Goal: Communication & Community: Participate in discussion

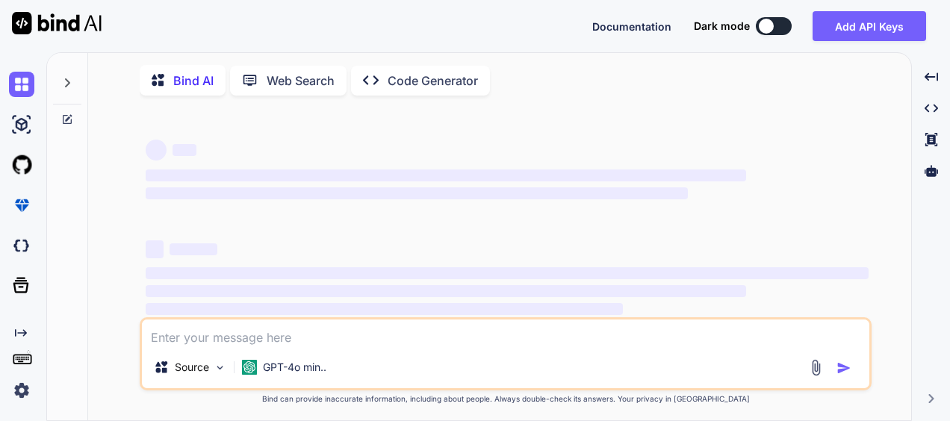
click at [205, 339] on textarea at bounding box center [505, 333] width 727 height 27
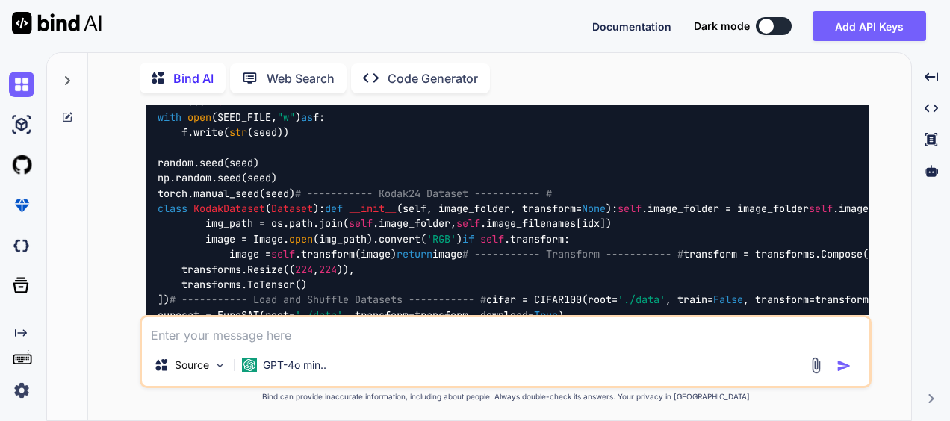
scroll to position [1644, 0]
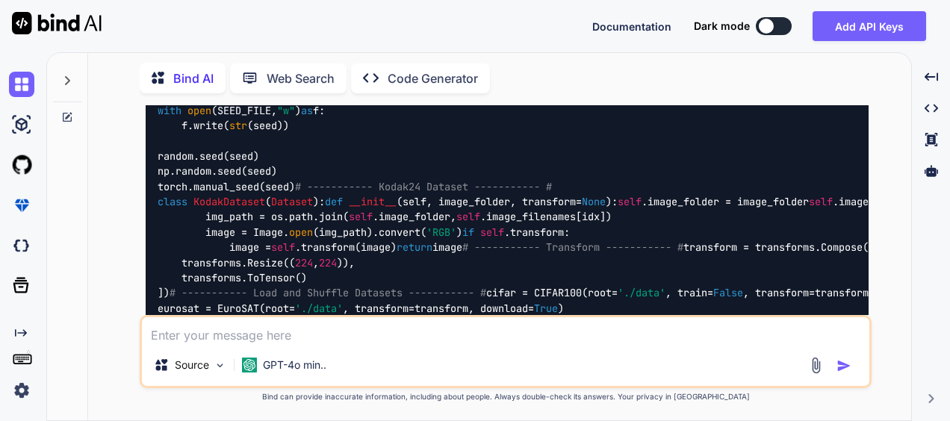
click at [66, 76] on icon at bounding box center [67, 81] width 12 height 12
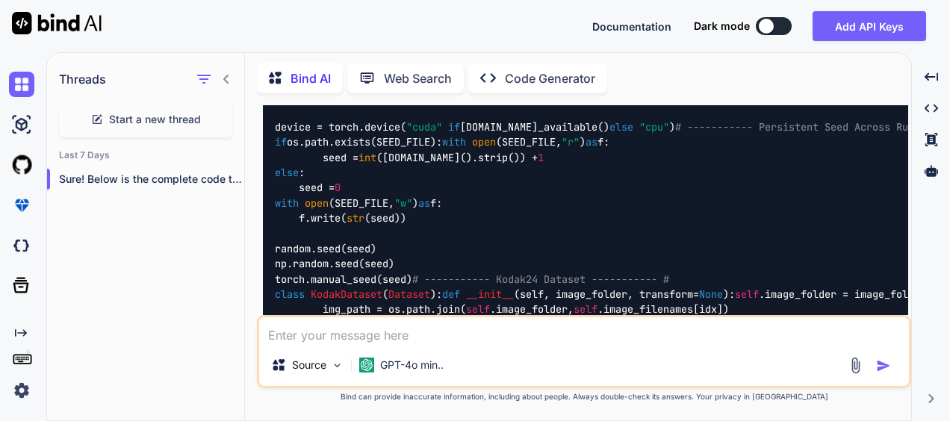
scroll to position [1737, 0]
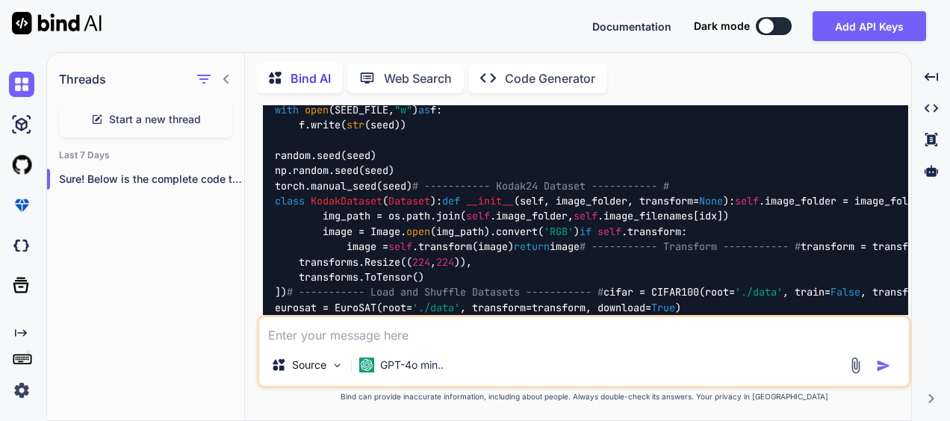
click at [184, 107] on div "Start a new thread" at bounding box center [145, 120] width 173 height 36
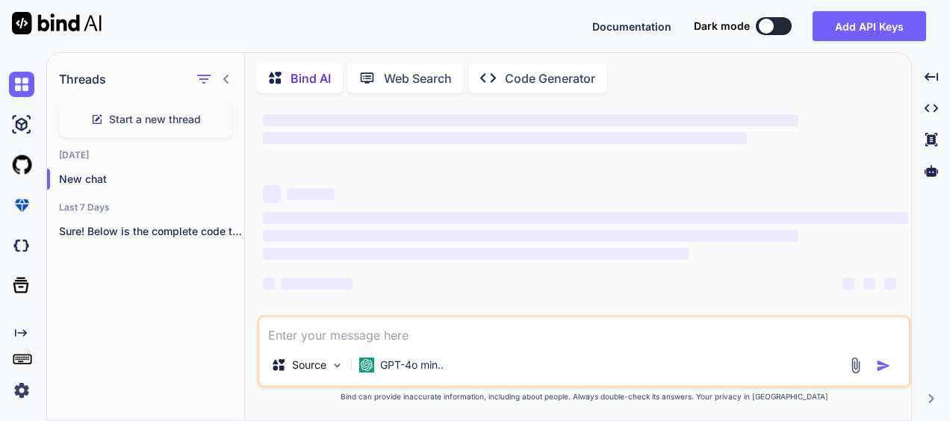
type textarea "x"
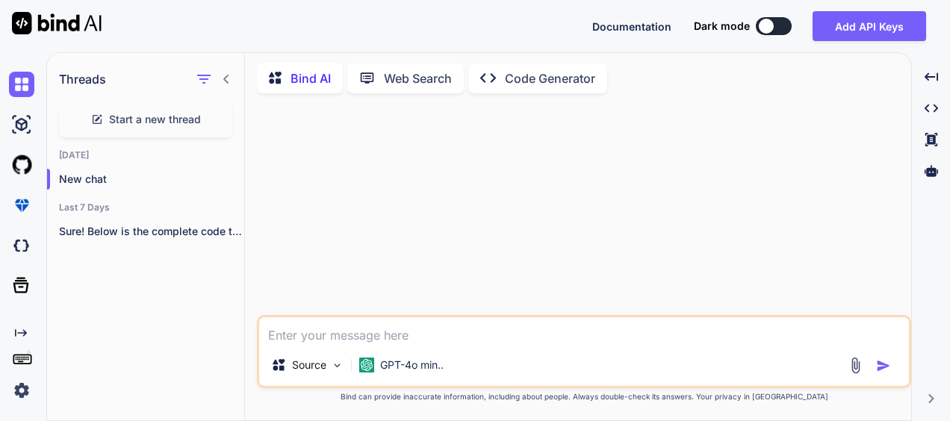
click at [309, 333] on textarea at bounding box center [584, 330] width 650 height 27
paste textarea "\begin{subequations} \label{opt_problem} \begin{align} % \footnotesize \textbf{…"
type textarea "\begin{subequations} \label{opt_problem} \begin{align} % \footnotesize \textbf{…"
type textarea "x"
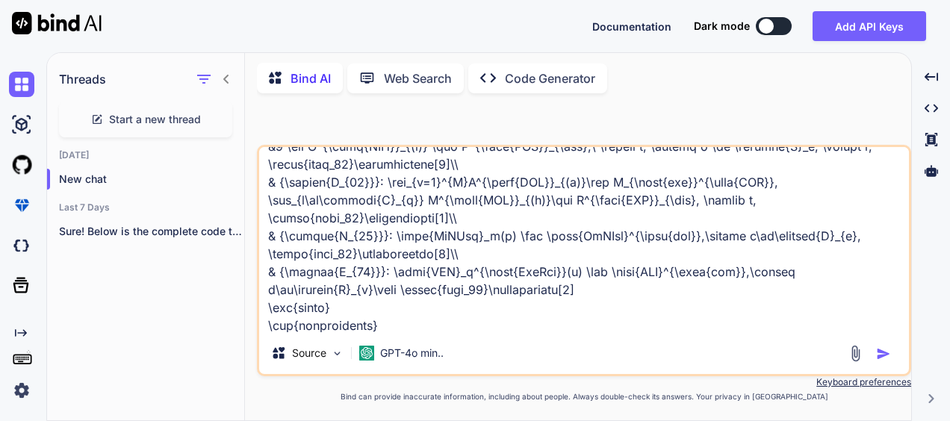
type textarea "\begin{subequations} \label{opt_problem} \begin{align} % \footnotesize \textbf{…"
type textarea "x"
type textarea "\begin{subequations} \label{opt_problem} \begin{align} % \footnotesize \textbf{…"
type textarea "x"
type textarea "\begin{subequations} \label{opt_problem} \begin{align} % \footnotesize \textbf{…"
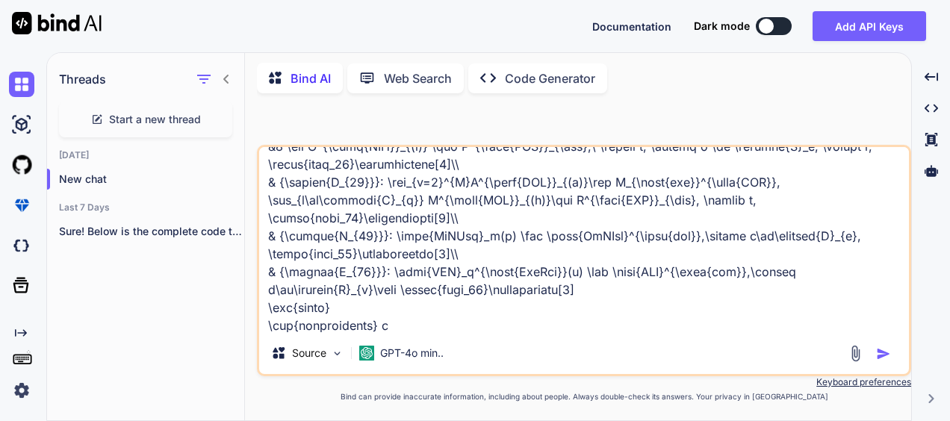
type textarea "x"
type textarea "\begin{subequations} \label{opt_problem} \begin{align} % \footnotesize \textbf{…"
type textarea "x"
type textarea "\begin{subequations} \label{opt_problem} \begin{align} % \footnotesize \textbf{…"
type textarea "x"
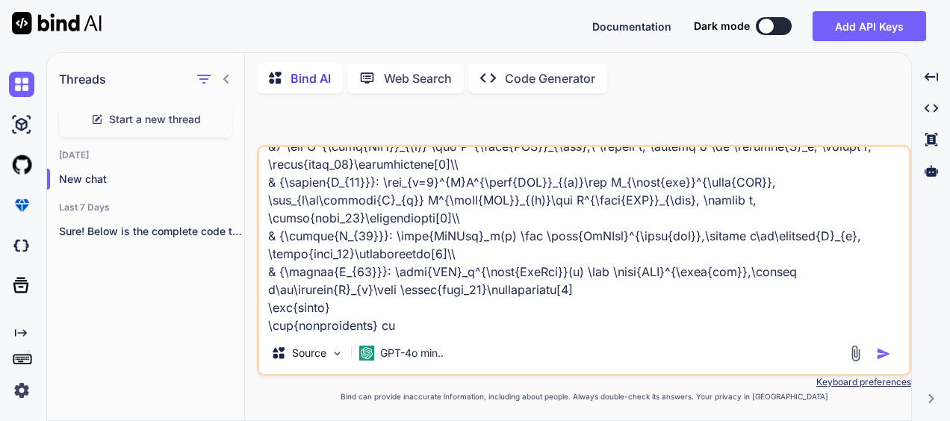
type textarea "\begin{subequations} \label{opt_problem} \begin{align} % \footnotesize \textbf{…"
type textarea "x"
type textarea "\begin{subequations} \label{opt_problem} \begin{align} % \footnotesize \textbf{…"
type textarea "x"
type textarea "\begin{subequations} \label{opt_problem} \begin{align} % \footnotesize \textbf{…"
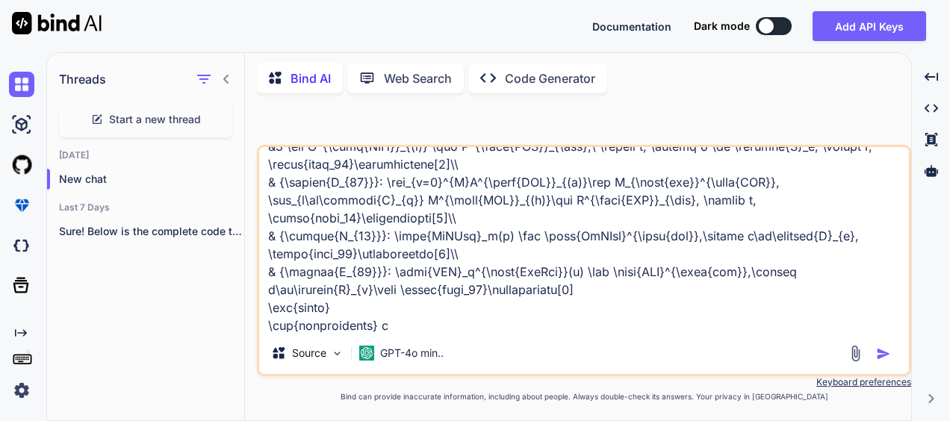
type textarea "x"
type textarea "\begin{subequations} \label{opt_problem} \begin{align} % \footnotesize \textbf{…"
type textarea "x"
type textarea "\begin{subequations} \label{opt_problem} \begin{align} % \footnotesize \textbf{…"
type textarea "x"
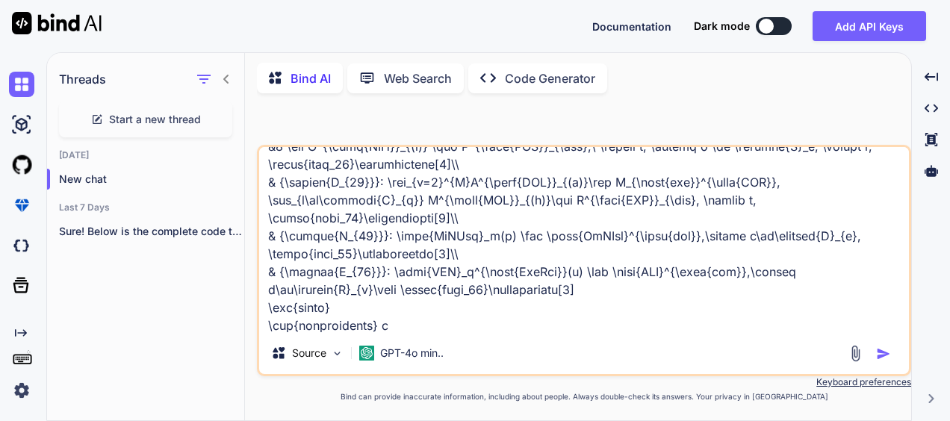
type textarea "\begin{subequations} \label{opt_problem} \begin{align} % \footnotesize \textbf{…"
type textarea "x"
type textarea "\begin{subequations} \label{opt_problem} \begin{align} % \footnotesize \textbf{…"
type textarea "x"
type textarea "\begin{subequations} \label{opt_problem} \begin{align} % \footnotesize \textbf{…"
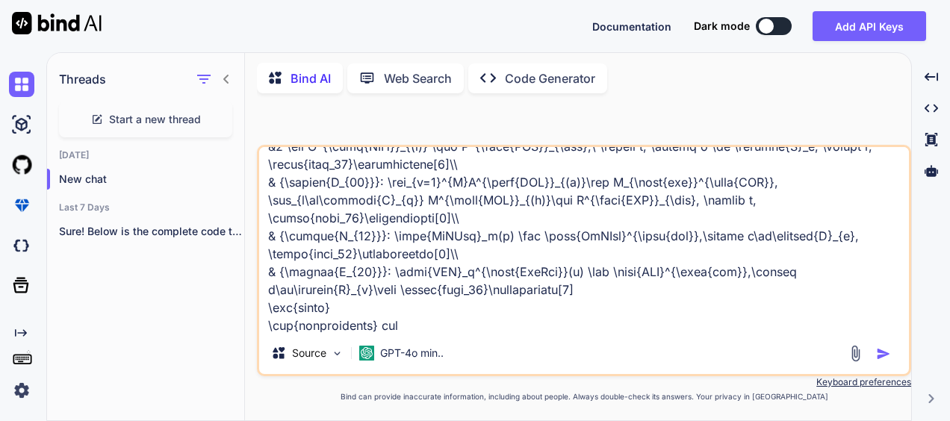
type textarea "x"
type textarea "\begin{subequations} \label{opt_problem} \begin{align} % \footnotesize \textbf{…"
type textarea "x"
type textarea "\begin{subequations} \label{opt_problem} \begin{align} % \footnotesize \textbf{…"
type textarea "x"
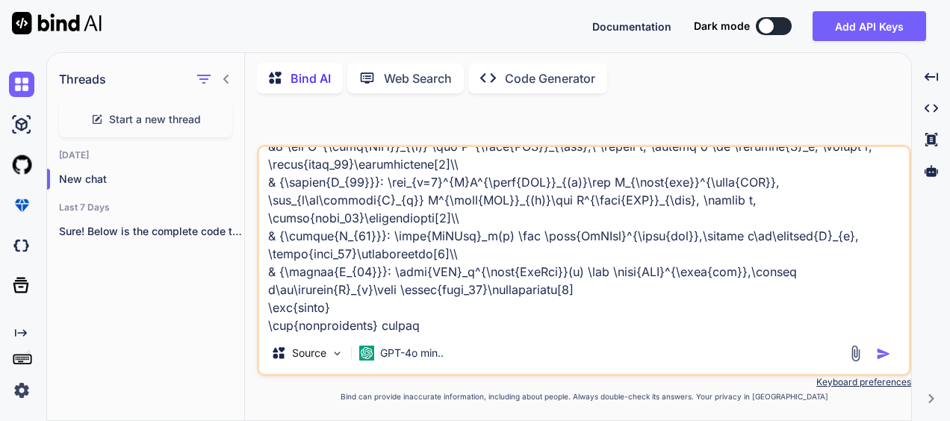
type textarea "\begin{subequations} \label{opt_problem} \begin{align} % \footnotesize \textbf{…"
type textarea "x"
type textarea "\begin{subequations} \label{opt_problem} \begin{align} % \footnotesize \textbf{…"
type textarea "x"
type textarea "\begin{subequations} \label{opt_problem} \begin{align} % \footnotesize \textbf{…"
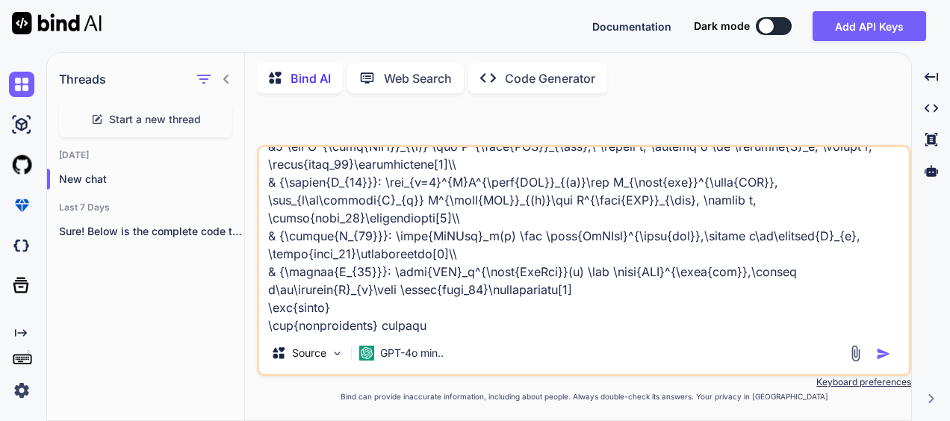
type textarea "x"
type textarea "\begin{subequations} \label{opt_problem} \begin{align} % \footnotesize \textbf{…"
type textarea "x"
type textarea "\begin{subequations} \label{opt_problem} \begin{align} % \footnotesize \textbf{…"
type textarea "x"
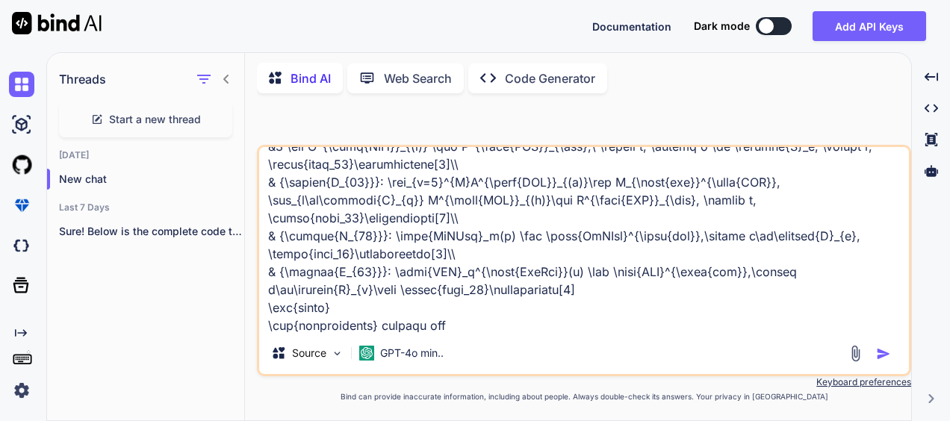
type textarea "\begin{subequations} \label{opt_problem} \begin{align} % \footnotesize \textbf{…"
type textarea "x"
type textarea "\begin{subequations} \label{opt_problem} \begin{align} % \footnotesize \textbf{…"
type textarea "x"
type textarea "\begin{subequations} \label{opt_problem} \begin{align} % \footnotesize \textbf{…"
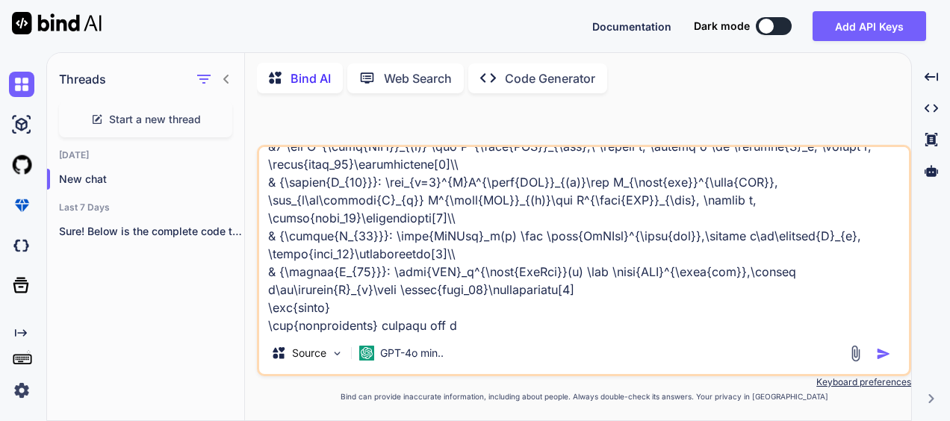
type textarea "x"
type textarea "\begin{subequations} \label{opt_problem} \begin{align} % \footnotesize \textbf{…"
type textarea "x"
type textarea "\begin{subequations} \label{opt_problem} \begin{align} % \footnotesize \textbf{…"
type textarea "x"
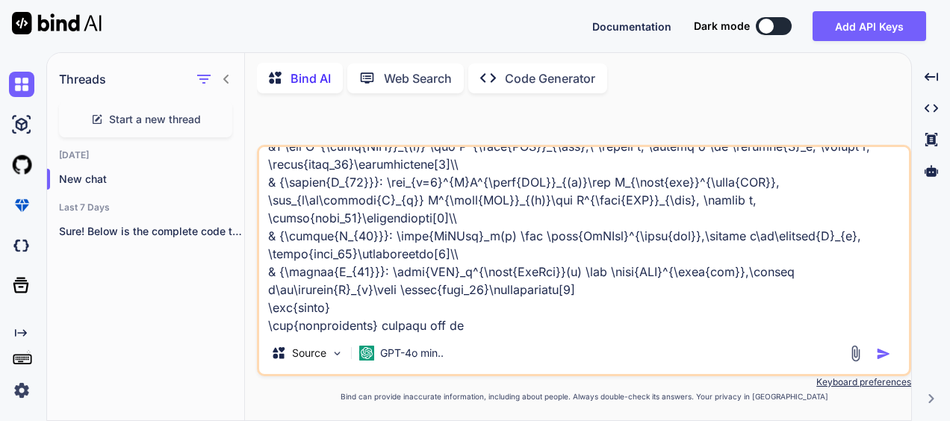
type textarea "\begin{subequations} \label{opt_problem} \begin{align} % \footnotesize \textbf{…"
type textarea "x"
type textarea "\begin{subequations} \label{opt_problem} \begin{align} % \footnotesize \textbf{…"
type textarea "x"
type textarea "\begin{subequations} \label{opt_problem} \begin{align} % \footnotesize \textbf{…"
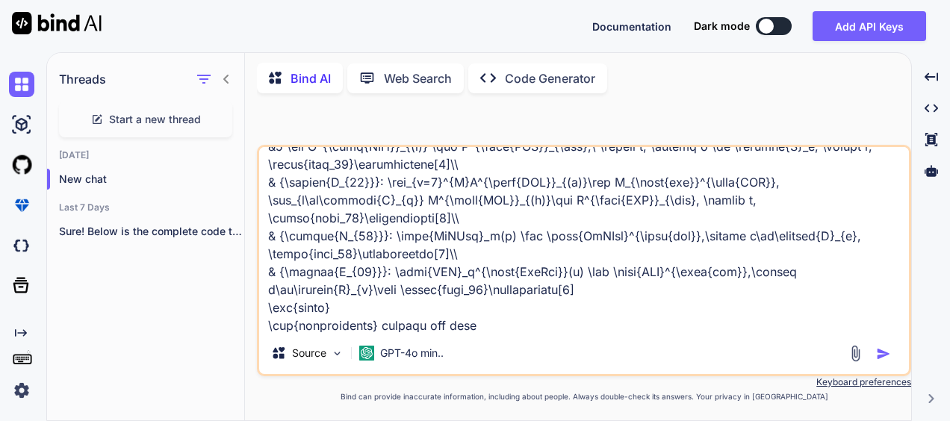
type textarea "x"
type textarea "\begin{subequations} \label{opt_problem} \begin{align} % \footnotesize \textbf{…"
type textarea "x"
type textarea "\begin{subequations} \label{opt_problem} \begin{align} % \footnotesize \textbf{…"
type textarea "x"
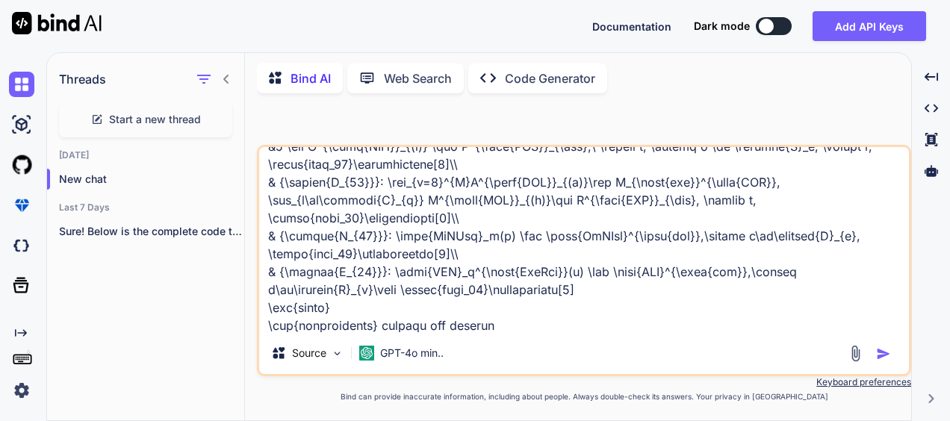
type textarea "\begin{subequations} \label{opt_problem} \begin{align} % \footnotesize \textbf{…"
type textarea "x"
type textarea "\begin{subequations} \label{opt_problem} \begin{align} % \footnotesize \textbf{…"
type textarea "x"
type textarea "\begin{subequations} \label{opt_problem} \begin{align} % \footnotesize \textbf{…"
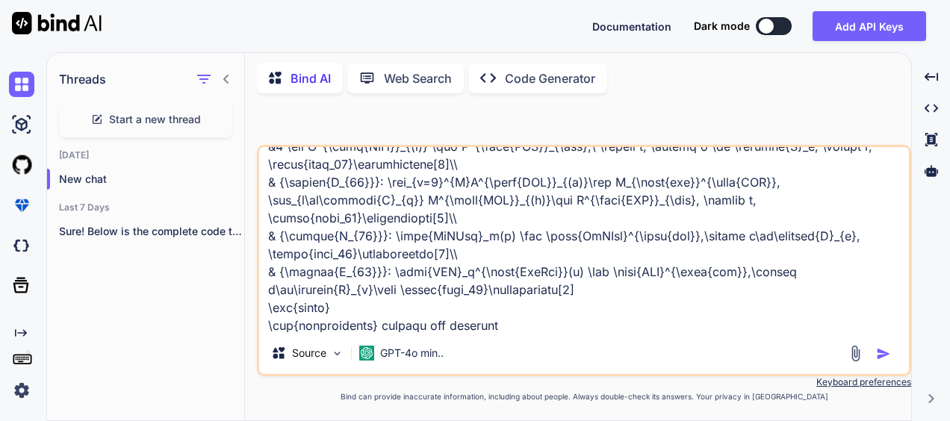
type textarea "x"
type textarea "\begin{subequations} \label{opt_problem} \begin{align} % \footnotesize \textbf{…"
type textarea "x"
type textarea "\begin{subequations} \label{opt_problem} \begin{align} % \footnotesize \textbf{…"
type textarea "x"
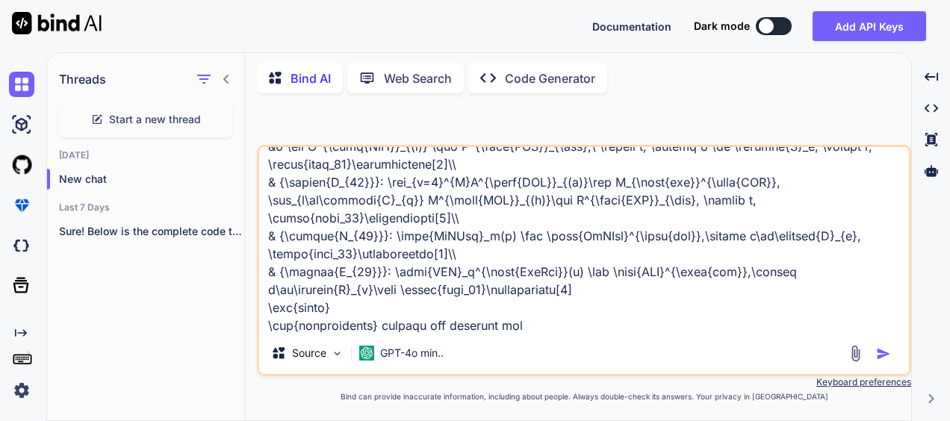
type textarea "\begin{subequations} \label{opt_problem} \begin{align} % \footnotesize \textbf{…"
type textarea "x"
type textarea "\begin{subequations} \label{opt_problem} \begin{align} % \footnotesize \textbf{…"
type textarea "x"
type textarea "\begin{subequations} \label{opt_problem} \begin{align} % \footnotesize \textbf{…"
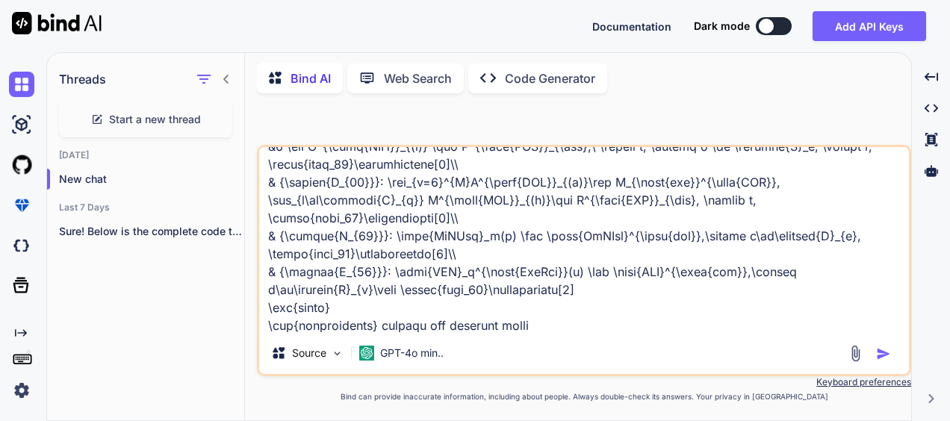
type textarea "x"
type textarea "\begin{subequations} \label{opt_problem} \begin{align} % \footnotesize \textbf{…"
type textarea "x"
type textarea "\begin{subequations} \label{opt_problem} \begin{align} % \footnotesize \textbf{…"
type textarea "x"
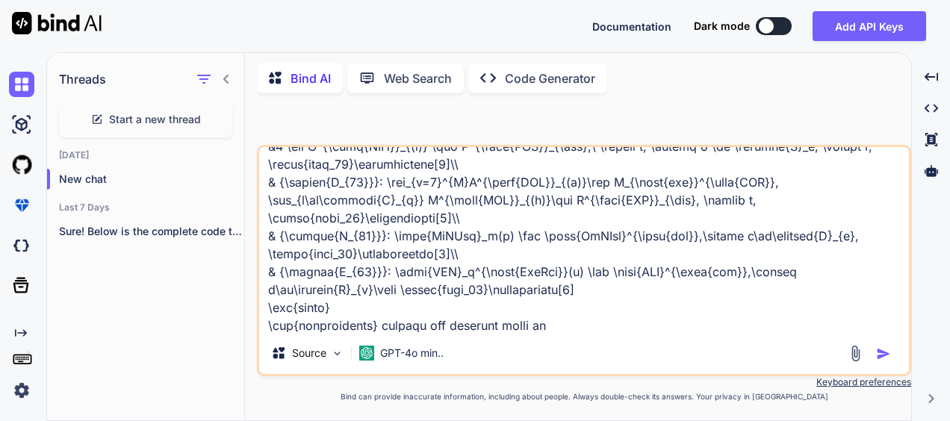
type textarea "\begin{subequations} \label{opt_problem} \begin{align} % \footnotesize \textbf{…"
type textarea "x"
type textarea "\begin{subequations} \label{opt_problem} \begin{align} % \footnotesize \textbf{…"
type textarea "x"
type textarea "\begin{subequations} \label{opt_problem} \begin{align} % \footnotesize \textbf{…"
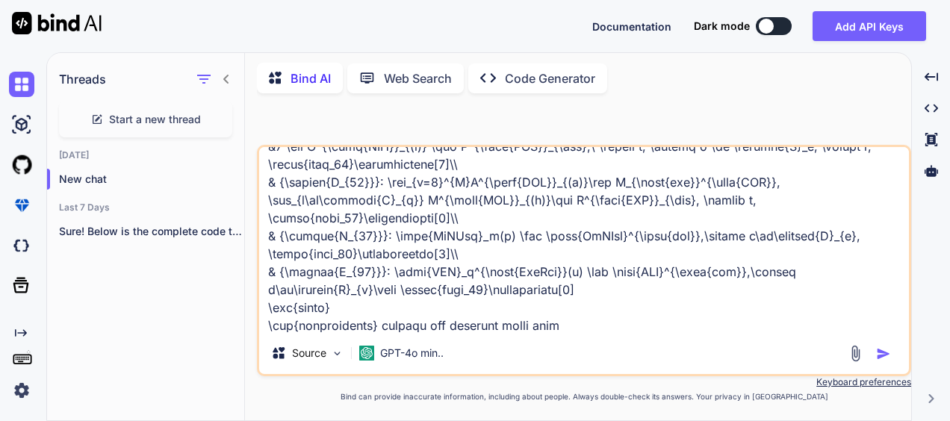
type textarea "x"
type textarea "\begin{subequations} \label{opt_problem} \begin{align} % \footnotesize \textbf{…"
type textarea "x"
type textarea "\begin{subequations} \label{opt_problem} \begin{align} % \footnotesize \textbf{…"
type textarea "x"
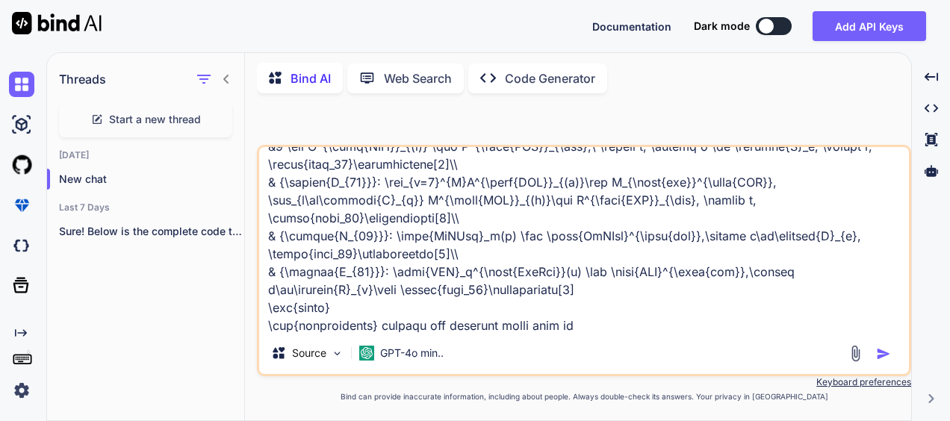
type textarea "\begin{subequations} \label{opt_problem} \begin{align} % \footnotesize \textbf{…"
type textarea "x"
type textarea "\begin{subequations} \label{opt_problem} \begin{align} % \footnotesize \textbf{…"
type textarea "x"
type textarea "\begin{subequations} \label{opt_problem} \begin{align} % \footnotesize \textbf{…"
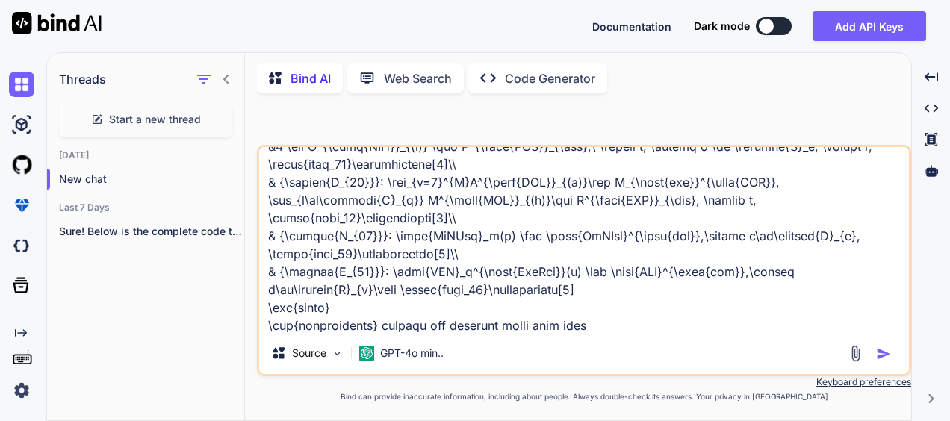
type textarea "x"
type textarea "\begin{subequations} \label{opt_problem} \begin{align} % \footnotesize \textbf{…"
type textarea "x"
type textarea "\begin{subequations} \label{opt_problem} \begin{align} % \footnotesize \textbf{…"
type textarea "x"
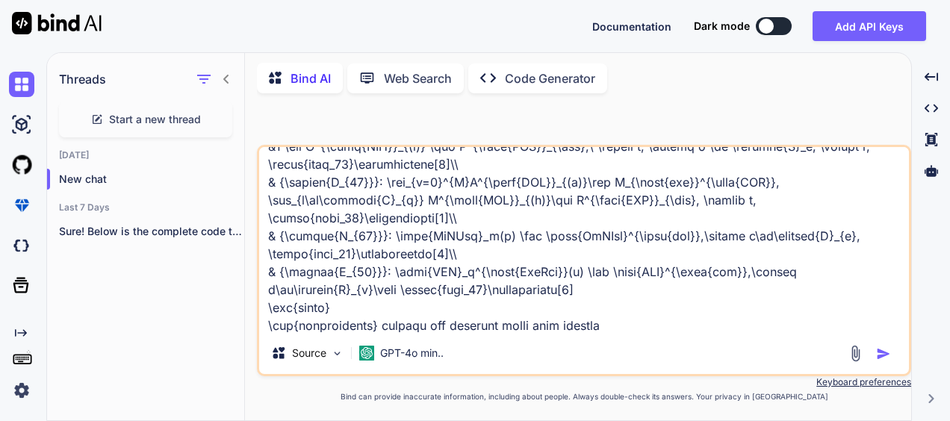
type textarea "\begin{subequations} \label{opt_problem} \begin{align} % \footnotesize \textbf{…"
type textarea "x"
type textarea "\begin{subequations} \label{opt_problem} \begin{align} % \footnotesize \textbf{…"
type textarea "x"
type textarea "\begin{subequations} \label{opt_problem} \begin{align} % \footnotesize \textbf{…"
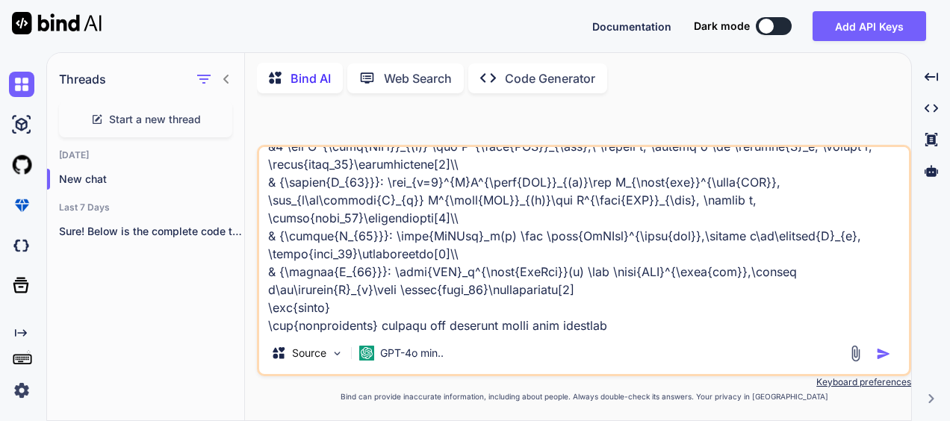
type textarea "x"
type textarea "\begin{subequations} \label{opt_problem} \begin{align} % \footnotesize \textbf{…"
type textarea "x"
type textarea "\begin{subequations} \label{opt_problem} \begin{align} % \footnotesize \textbf{…"
type textarea "x"
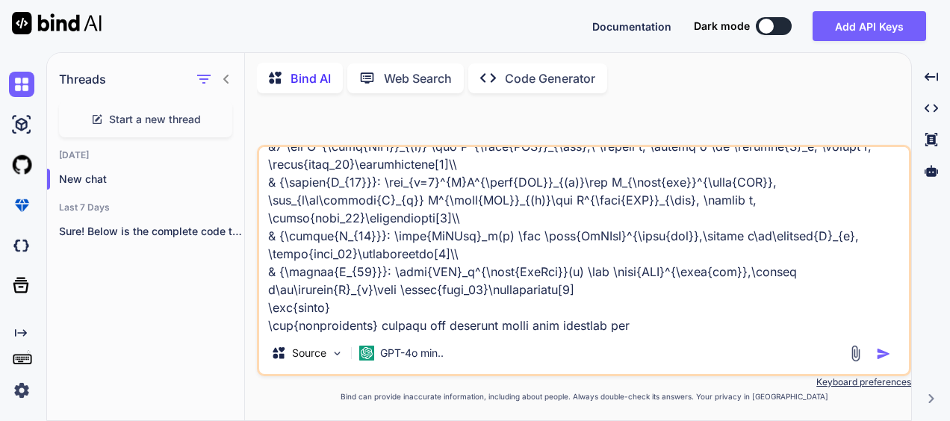
type textarea "\begin{subequations} \label{opt_problem} \begin{align} % \footnotesize \textbf{…"
type textarea "x"
type textarea "\begin{subequations} \label{opt_problem} \begin{align} % \footnotesize \textbf{…"
type textarea "x"
type textarea "\begin{subequations} \label{opt_problem} \begin{align} % \footnotesize \textbf{…"
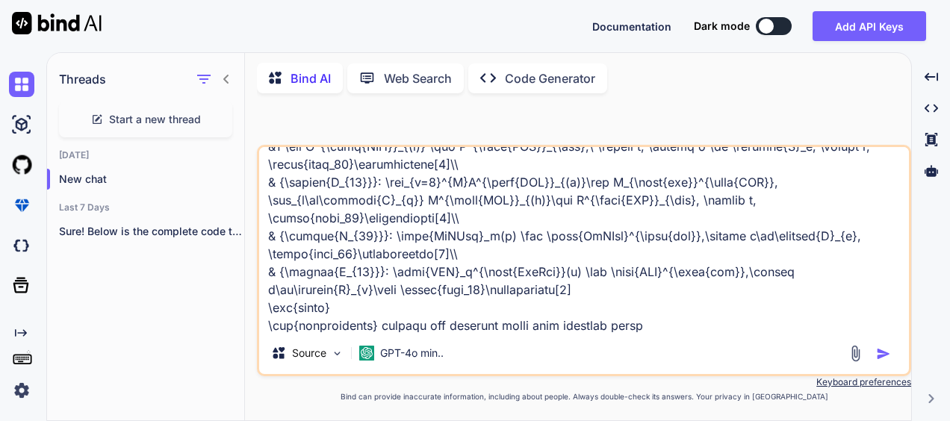
type textarea "x"
type textarea "\begin{subequations} \label{opt_problem} \begin{align} % \footnotesize \textbf{…"
type textarea "x"
type textarea "\begin{subequations} \label{opt_problem} \begin{align} % \footnotesize \textbf{…"
type textarea "x"
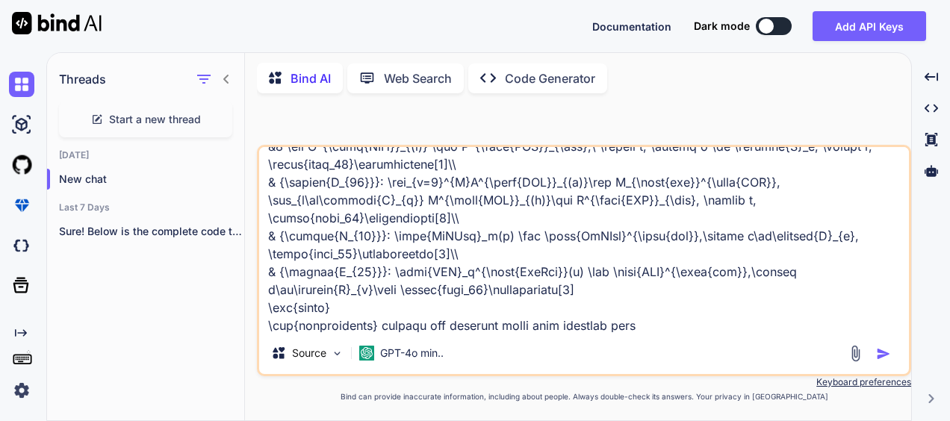
type textarea "\begin{subequations} \label{opt_problem} \begin{align} % \footnotesize \textbf{…"
type textarea "x"
type textarea "\begin{subequations} \label{opt_problem} \begin{align} % \footnotesize \textbf{…"
type textarea "x"
type textarea "\begin{subequations} \label{opt_problem} \begin{align} % \footnotesize \textbf{…"
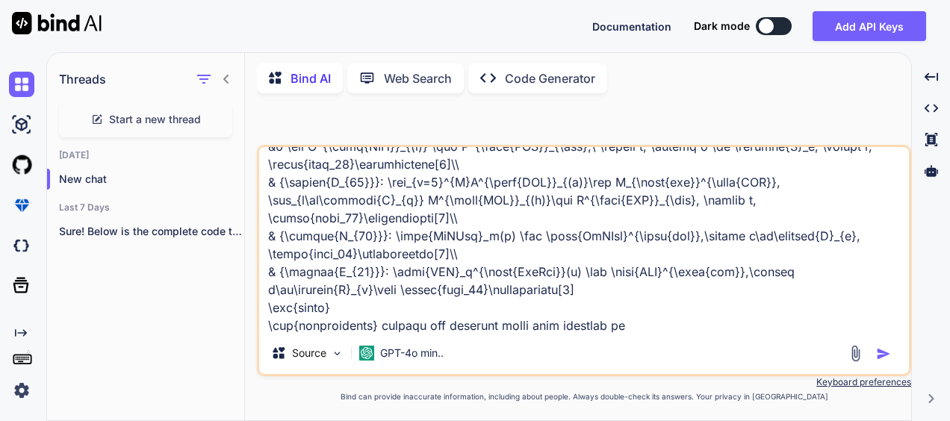
type textarea "x"
type textarea "\begin{subequations} \label{opt_problem} \begin{align} % \footnotesize \textbf{…"
type textarea "x"
type textarea "\begin{subequations} \label{opt_problem} \begin{align} % \footnotesize \textbf{…"
type textarea "x"
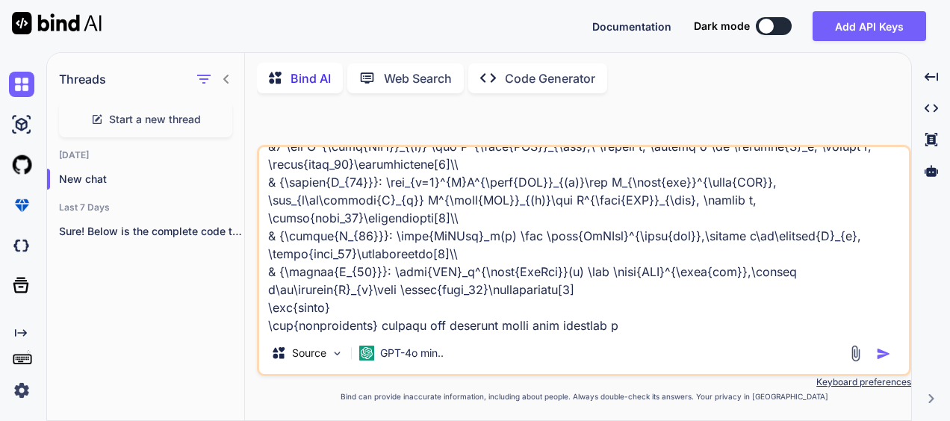
type textarea "\begin{subequations} \label{opt_problem} \begin{align} % \footnotesize \textbf{…"
type textarea "x"
type textarea "\begin{subequations} \label{opt_problem} \begin{align} % \footnotesize \textbf{…"
type textarea "x"
type textarea "\begin{subequations} \label{opt_problem} \begin{align} % \footnotesize \textbf{…"
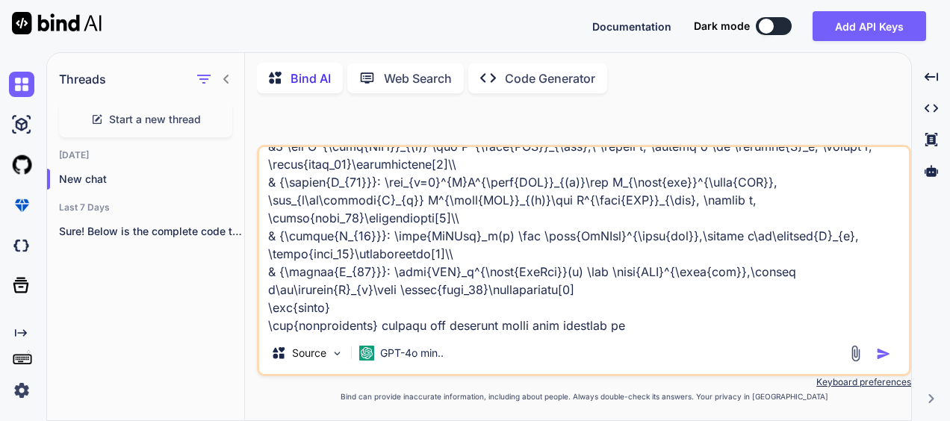
type textarea "x"
type textarea "\begin{subequations} \label{opt_problem} \begin{align} % \footnotesize \textbf{…"
type textarea "x"
type textarea "\begin{subequations} \label{opt_problem} \begin{align} % \footnotesize \textbf{…"
type textarea "x"
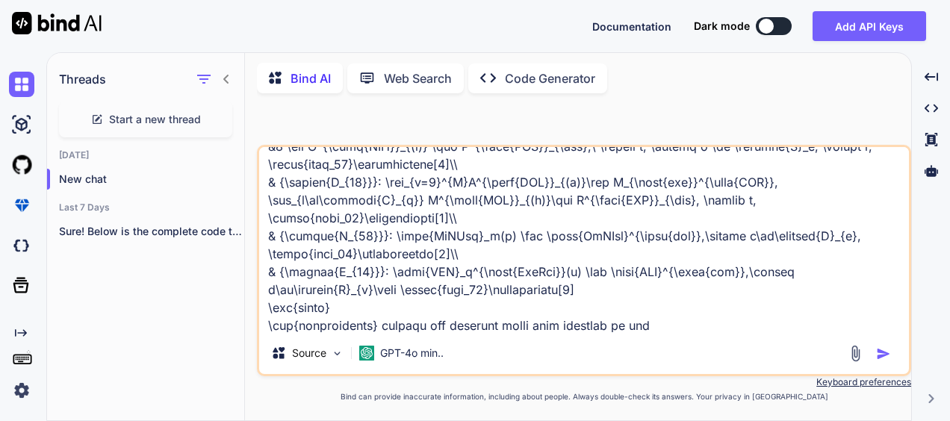
type textarea "\begin{subequations} \label{opt_problem} \begin{align} % \footnotesize \textbf{…"
type textarea "x"
type textarea "\begin{subequations} \label{opt_problem} \begin{align} % \footnotesize \textbf{…"
type textarea "x"
type textarea "\begin{subequations} \label{opt_problem} \begin{align} % \footnotesize \textbf{…"
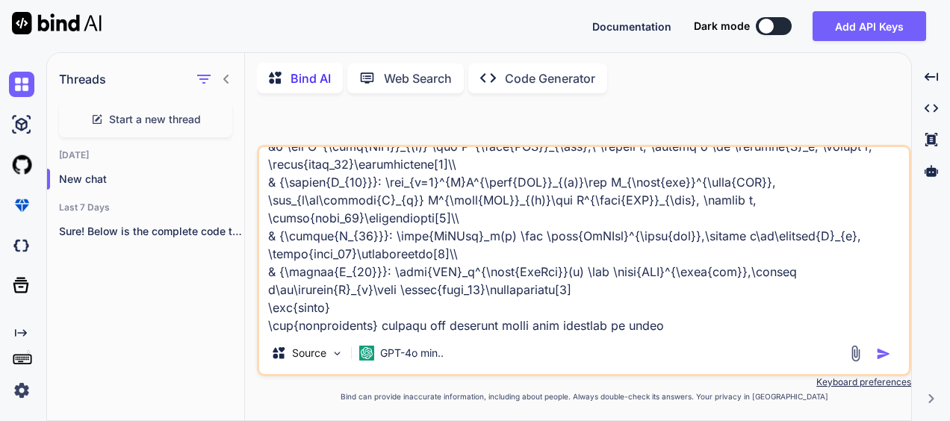
type textarea "x"
type textarea "\begin{subequations} \label{opt_problem} \begin{align} % \footnotesize \textbf{…"
type textarea "x"
type textarea "\begin{subequations} \label{opt_problem} \begin{align} % \footnotesize \textbf{…"
type textarea "x"
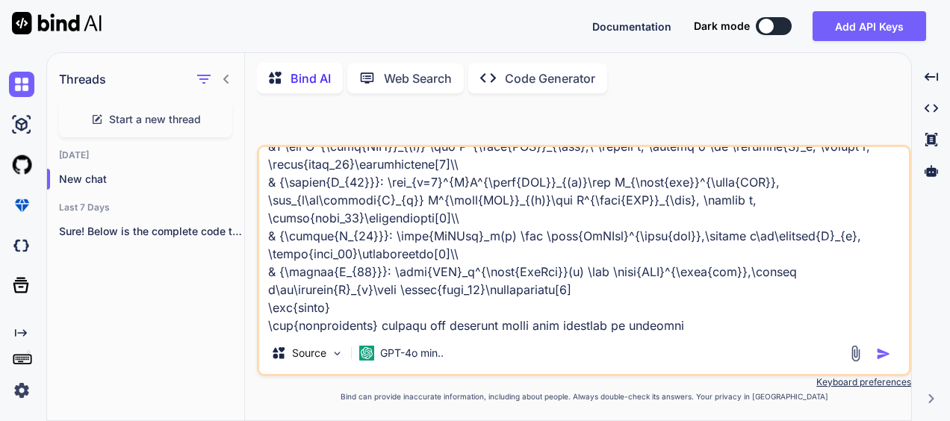
type textarea "\begin{subequations} \label{opt_problem} \begin{align} % \footnotesize \textbf{…"
type textarea "x"
type textarea "\begin{subequations} \label{opt_problem} \begin{align} % \footnotesize \textbf{…"
type textarea "x"
type textarea "\begin{subequations} \label{opt_problem} \begin{align} % \footnotesize \textbf{…"
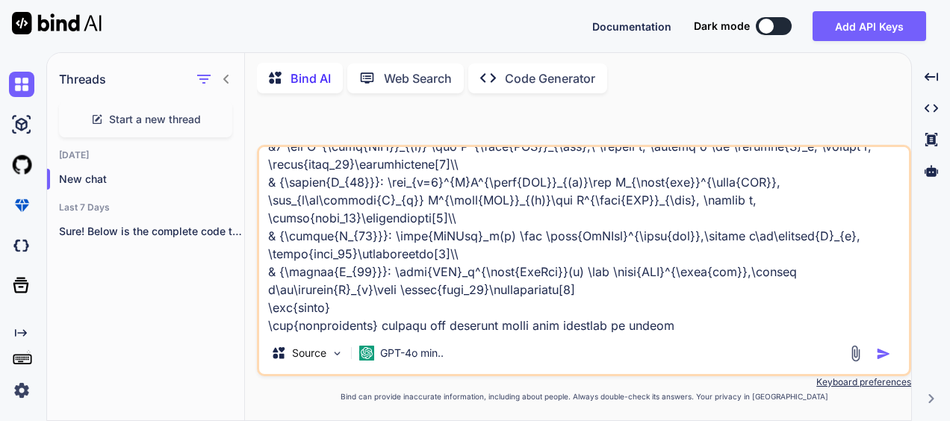
type textarea "x"
type textarea "\begin{subequations} \label{opt_problem} \begin{align} % \footnotesize \textbf{…"
type textarea "x"
type textarea "\begin{subequations} \label{opt_problem} \begin{align} % \footnotesize \textbf{…"
type textarea "x"
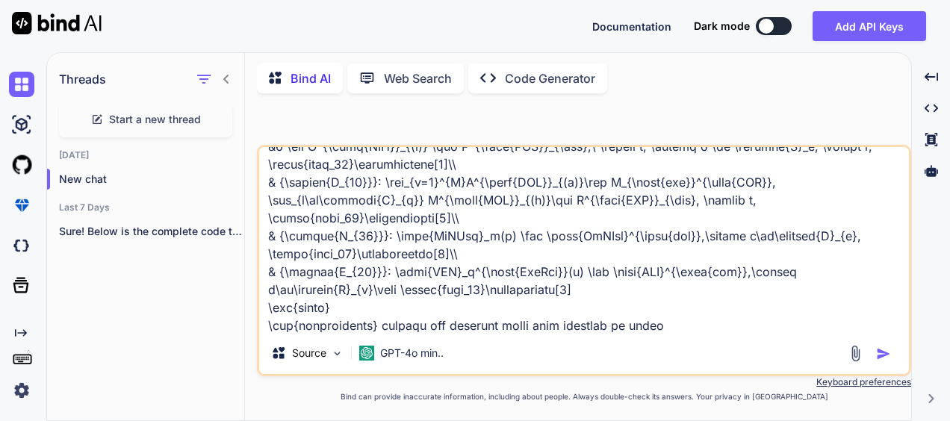
type textarea "\begin{subequations} \label{opt_problem} \begin{align} % \footnotesize \textbf{…"
type textarea "x"
type textarea "\begin{subequations} \label{opt_problem} \begin{align} % \footnotesize \textbf{…"
type textarea "x"
type textarea "\begin{subequations} \label{opt_problem} \begin{align} % \footnotesize \textbf{…"
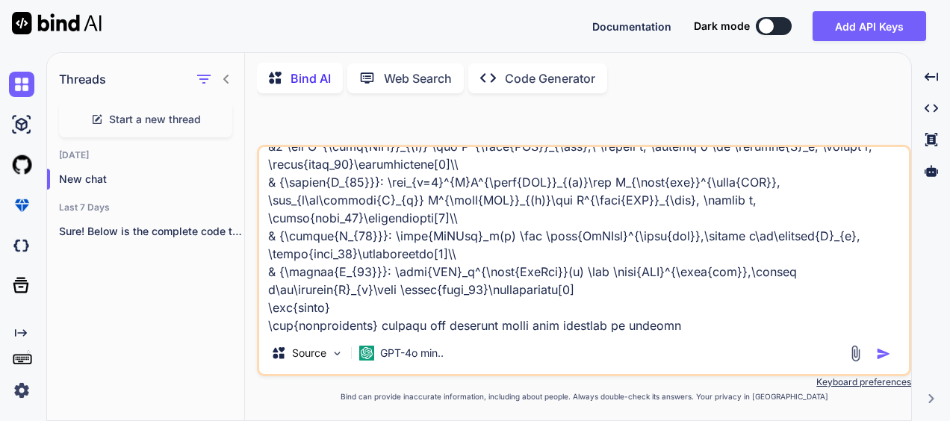
type textarea "x"
type textarea "\begin{subequations} \label{opt_problem} \begin{align} % \footnotesize \textbf{…"
type textarea "x"
type textarea "\begin{subequations} \label{opt_problem} \begin{align} % \footnotesize \textbf{…"
type textarea "x"
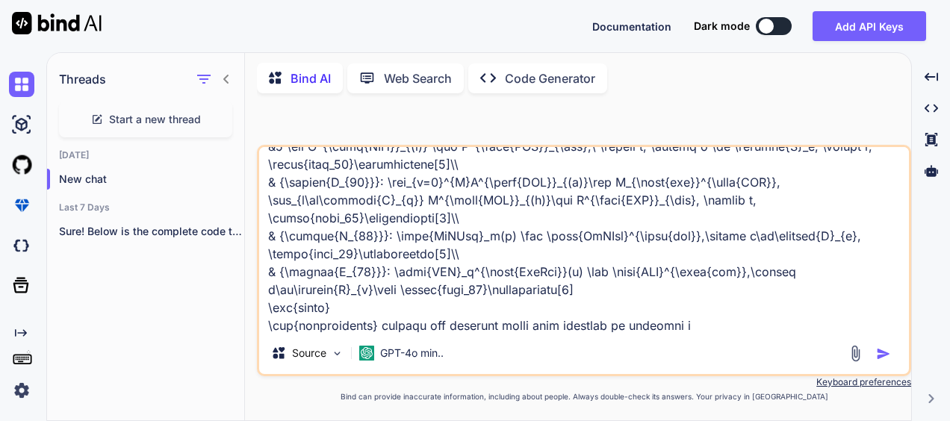
type textarea "\begin{subequations} \label{opt_problem} \begin{align} % \footnotesize \textbf{…"
type textarea "x"
type textarea "\begin{subequations} \label{opt_problem} \begin{align} % \footnotesize \textbf{…"
type textarea "x"
type textarea "\begin{subequations} \label{opt_problem} \begin{align} % \footnotesize \textbf{…"
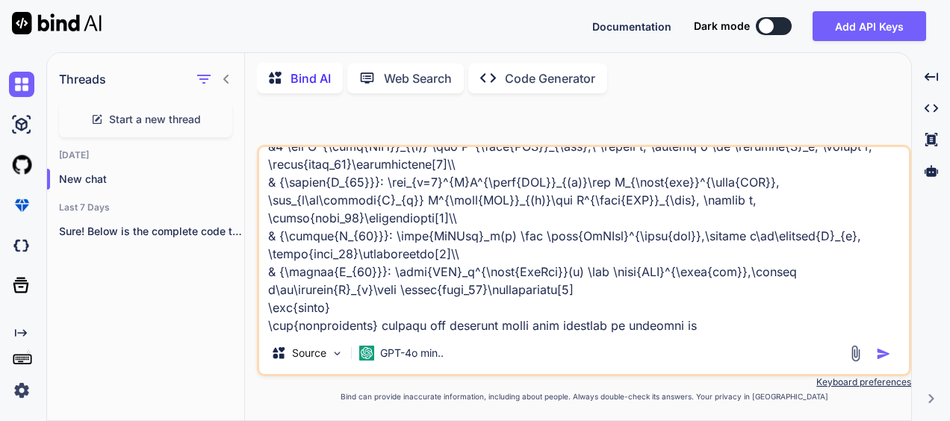
type textarea "x"
type textarea "\begin{subequations} \label{opt_problem} \begin{align} % \footnotesize \textbf{…"
type textarea "x"
type textarea "\begin{subequations} \label{opt_problem} \begin{align} % \footnotesize \textbf{…"
type textarea "x"
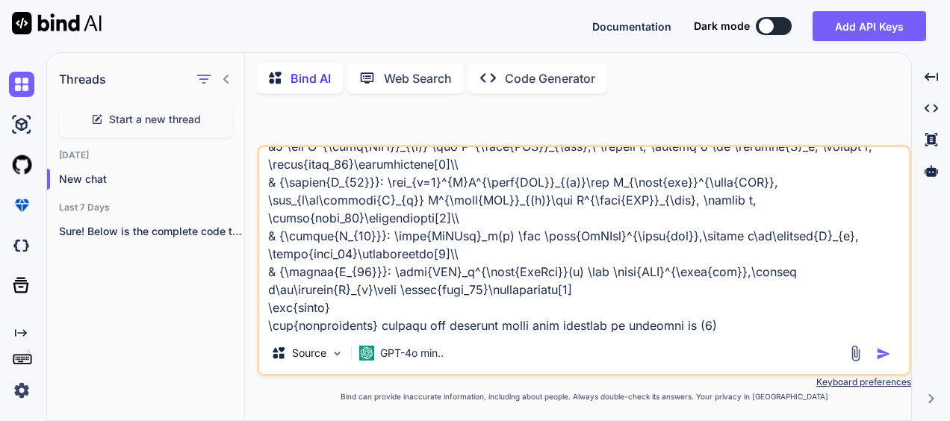
type textarea "\begin{subequations} \label{opt_problem} \begin{align} % \footnotesize \textbf{…"
type textarea "x"
type textarea "\begin{subequations} \label{opt_problem} \begin{align} % \footnotesize \textbf{…"
type textarea "x"
type textarea "\begin{subequations} \label{opt_problem} \begin{align} % \footnotesize \textbf{…"
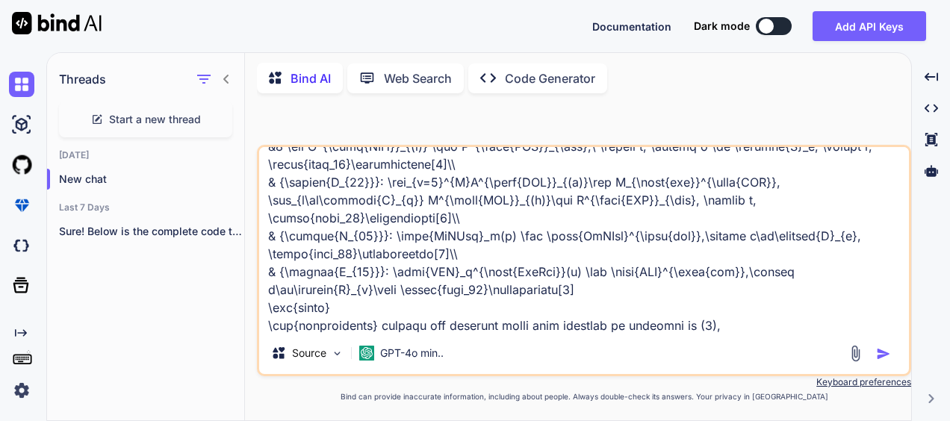
type textarea "x"
type textarea "\begin{subequations} \label{opt_problem} \begin{align} % \footnotesize \textbf{…"
type textarea "x"
type textarea "\begin{subequations} \label{opt_problem} \begin{align} % \footnotesize \textbf{…"
type textarea "x"
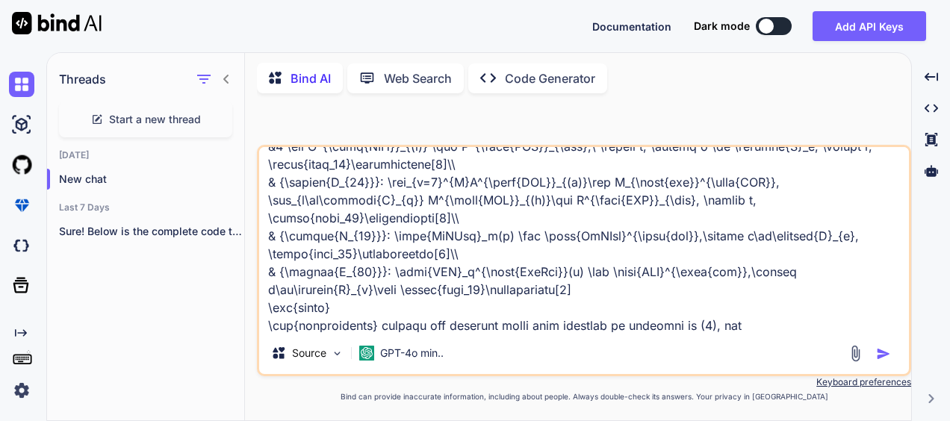
type textarea "\begin{subequations} \label{opt_problem} \begin{align} % \footnotesize \textbf{…"
type textarea "x"
type textarea "\begin{subequations} \label{opt_problem} \begin{align} % \footnotesize \textbf{…"
type textarea "x"
type textarea "\begin{subequations} \label{opt_problem} \begin{align} % \footnotesize \textbf{…"
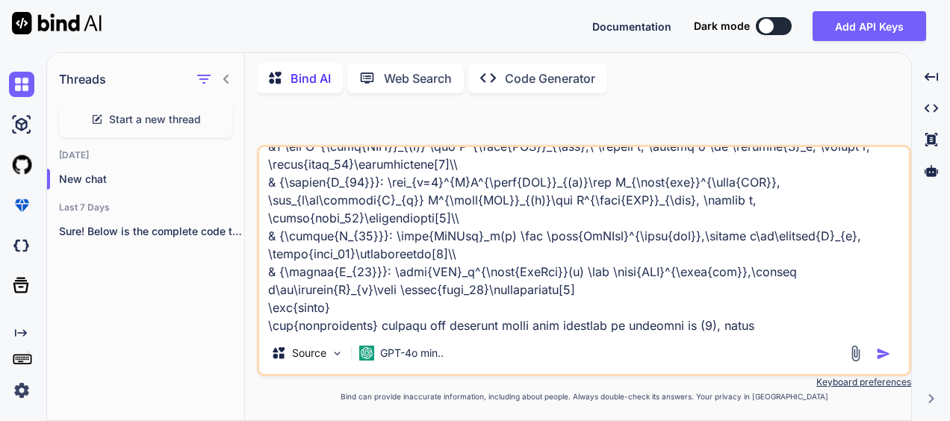
type textarea "x"
type textarea "\begin{subequations} \label{opt_problem} \begin{align} % \footnotesize \textbf{…"
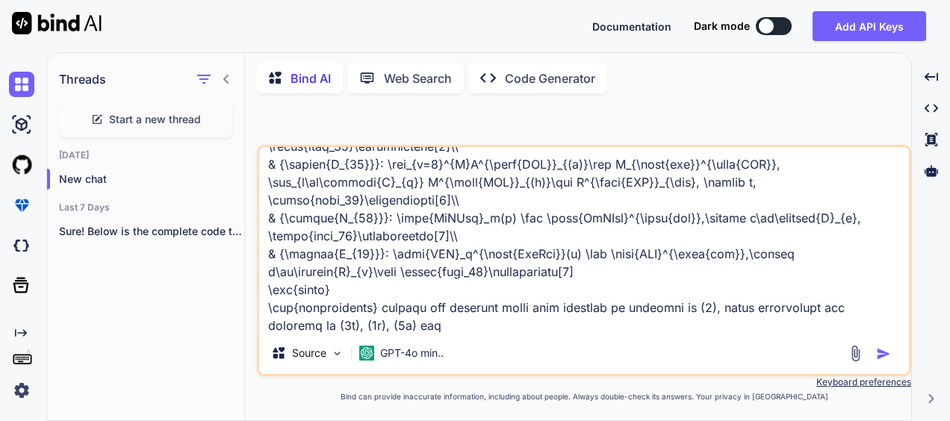
click at [881, 350] on img "button" at bounding box center [883, 354] width 15 height 15
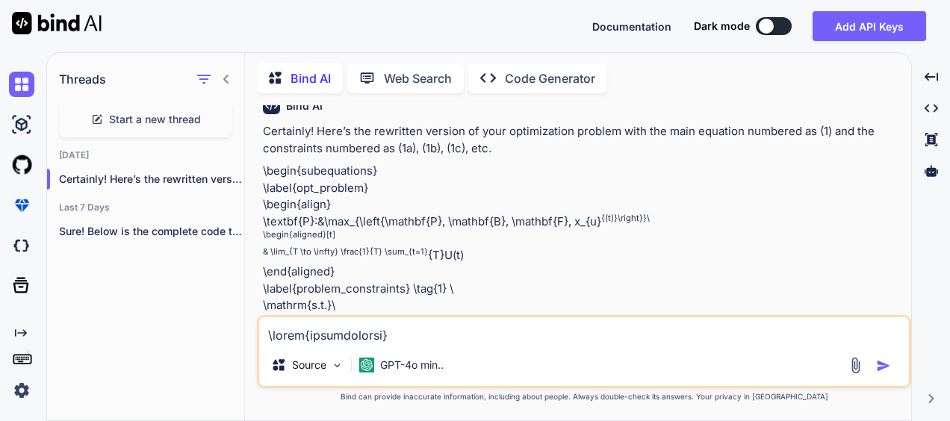
scroll to position [447, 0]
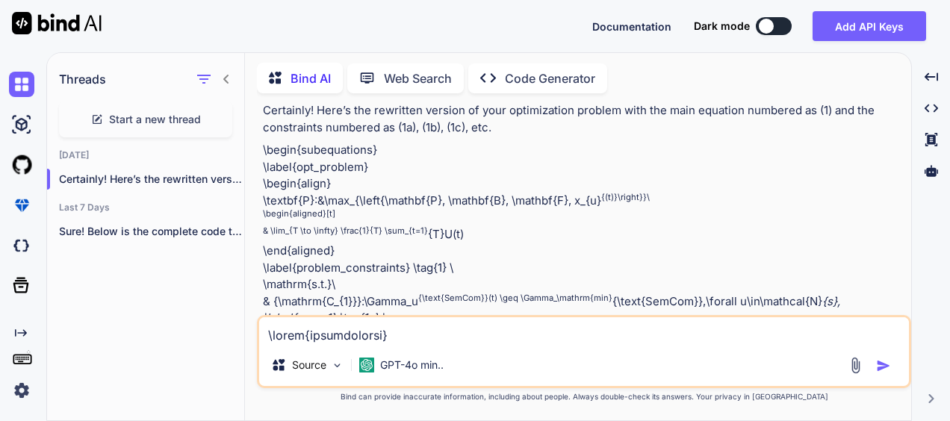
click at [754, 218] on p "\begin{subequations} \label{opt_problem} \begin{align} \textbf{P}:&\max_{\left{…" at bounding box center [585, 394] width 645 height 504
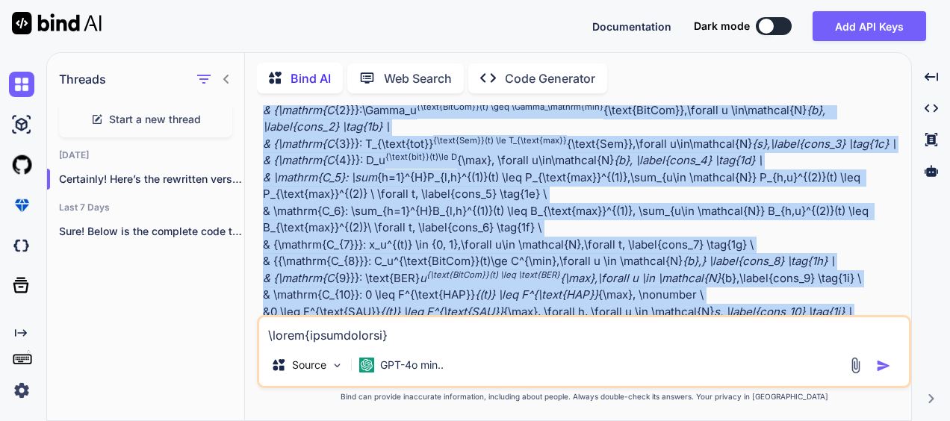
scroll to position [804, 0]
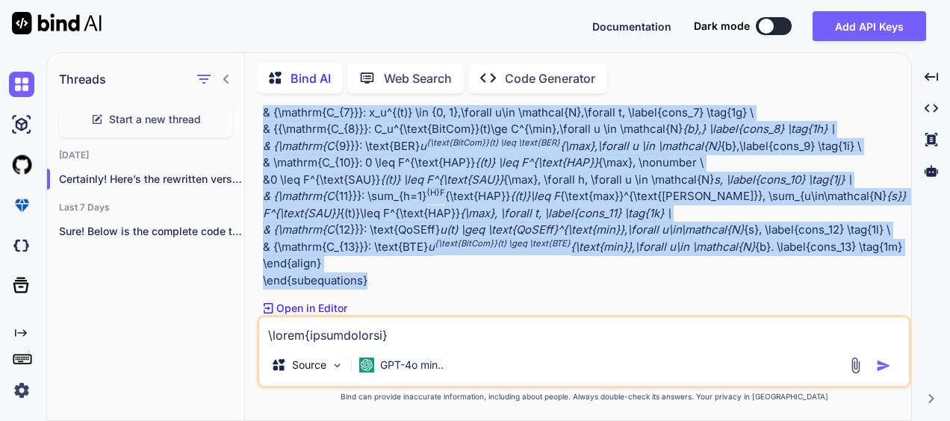
drag, startPoint x: 263, startPoint y: 133, endPoint x: 405, endPoint y: 280, distance: 204.4
click at [405, 280] on p "\begin{subequations} \label{opt_problem} \begin{align} \textbf{P}:&\max_{\left{…" at bounding box center [585, 37] width 645 height 504
copy p "\begin{subequations} \label{opt_problem} \begin{align} \textbf{P}:&\max_{\left{…"
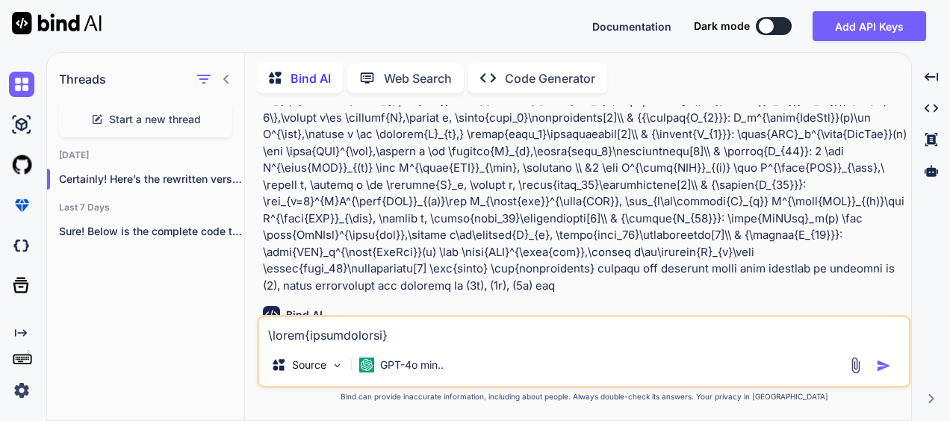
scroll to position [217, 0]
click at [869, 267] on p at bounding box center [585, 109] width 645 height 370
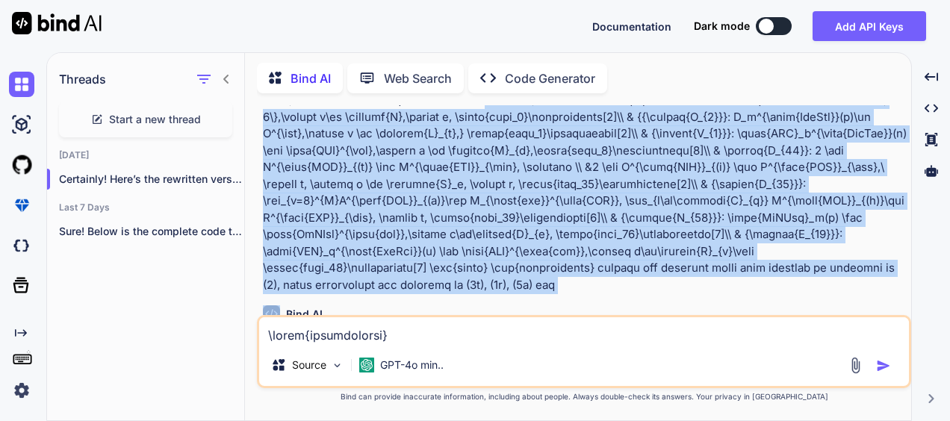
scroll to position [0, 0]
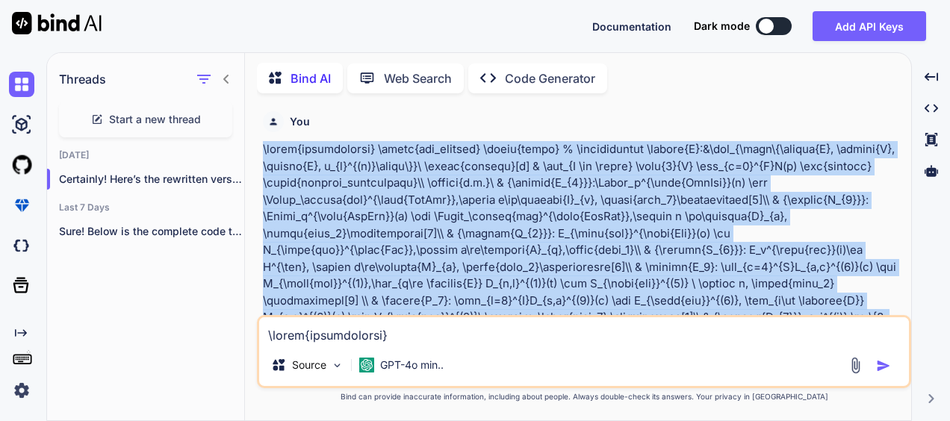
drag, startPoint x: 869, startPoint y: 267, endPoint x: 259, endPoint y: 152, distance: 620.2
click at [260, 152] on div "You Bind AI Certainly! Here’s the rewritten version of your optimization proble…" at bounding box center [585, 210] width 651 height 210
copy p "\begin{subequations} \label{opt_problem} \begin{align} % \footnotesize \textbf{…"
